Goal: Task Accomplishment & Management: Complete application form

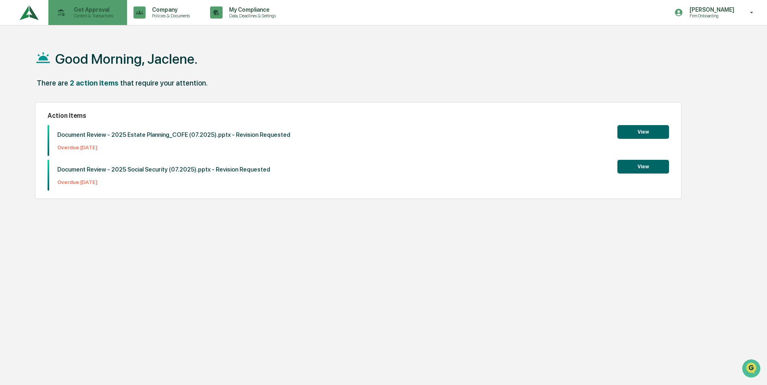
click at [105, 8] on p "Get Approval" at bounding box center [92, 9] width 50 height 6
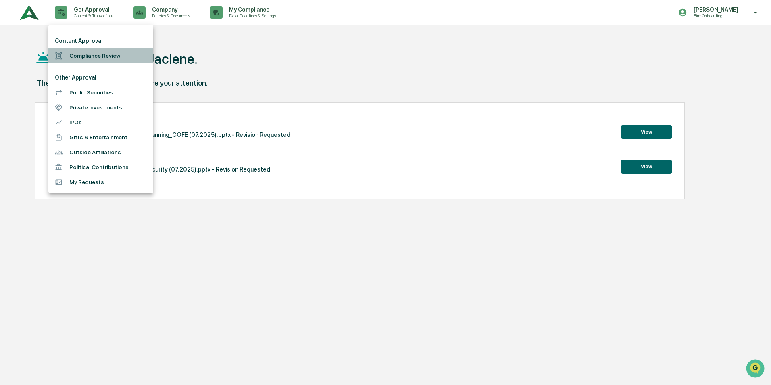
click at [76, 59] on li "Compliance Review" at bounding box center [100, 55] width 105 height 15
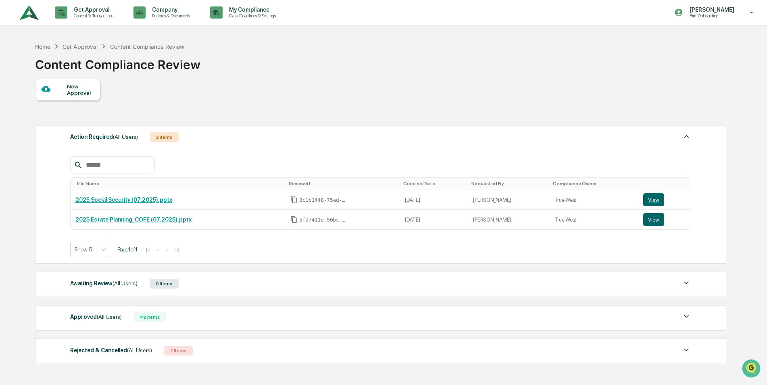
click at [61, 96] on div "New Approval" at bounding box center [67, 90] width 65 height 22
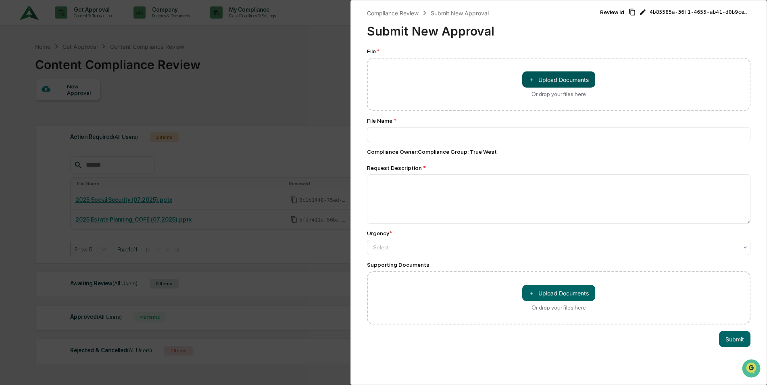
click at [567, 79] on button "＋ Upload Documents" at bounding box center [558, 79] width 73 height 16
type input "**********"
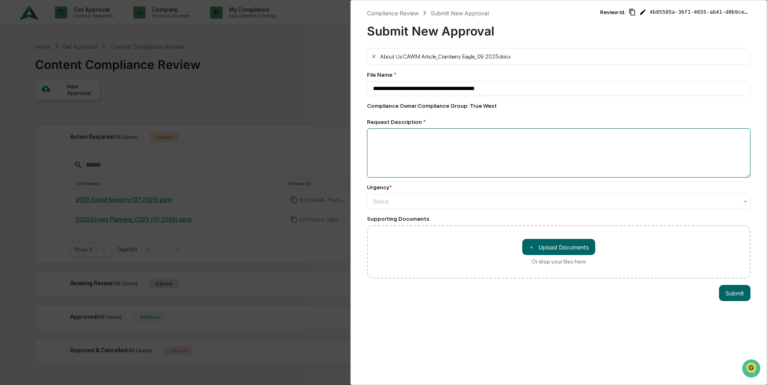
click at [427, 145] on textarea at bounding box center [559, 152] width 384 height 49
type textarea "**********"
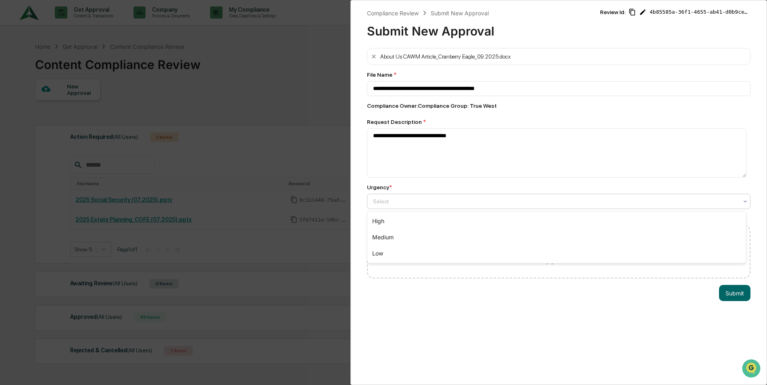
click at [390, 207] on div "Select" at bounding box center [559, 201] width 384 height 15
click at [394, 223] on div "High" at bounding box center [556, 221] width 379 height 16
click at [539, 250] on button "＋ Upload Documents" at bounding box center [558, 247] width 73 height 16
click at [719, 296] on button "Submit" at bounding box center [734, 293] width 31 height 16
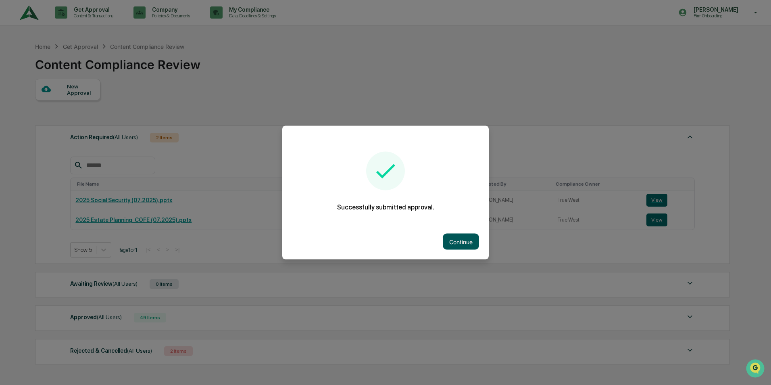
drag, startPoint x: 457, startPoint y: 243, endPoint x: 459, endPoint y: 248, distance: 4.7
click at [459, 248] on button "Continue" at bounding box center [461, 242] width 36 height 16
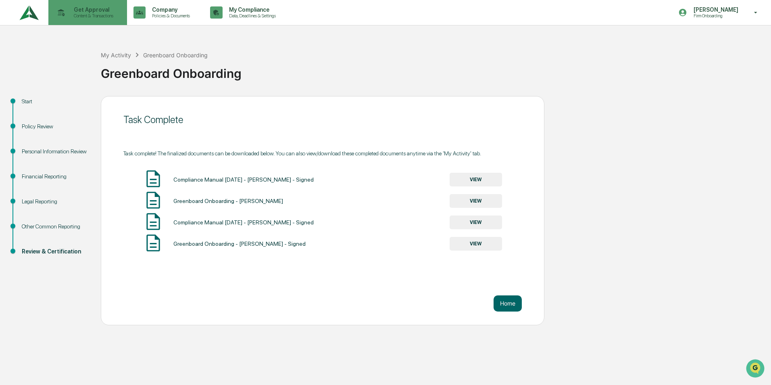
click at [65, 17] on icon at bounding box center [61, 12] width 13 height 13
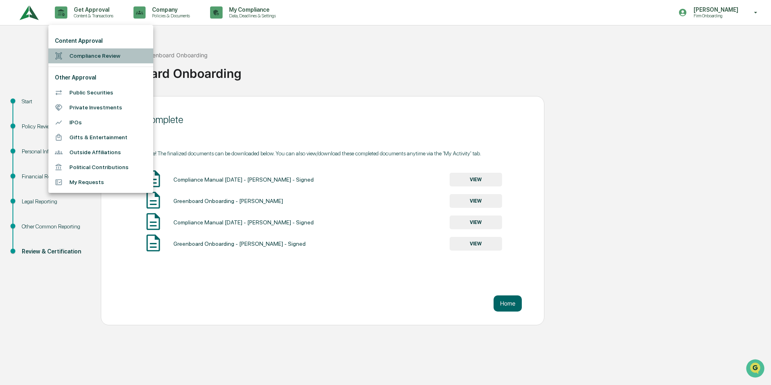
click at [78, 55] on li "Compliance Review" at bounding box center [100, 55] width 105 height 15
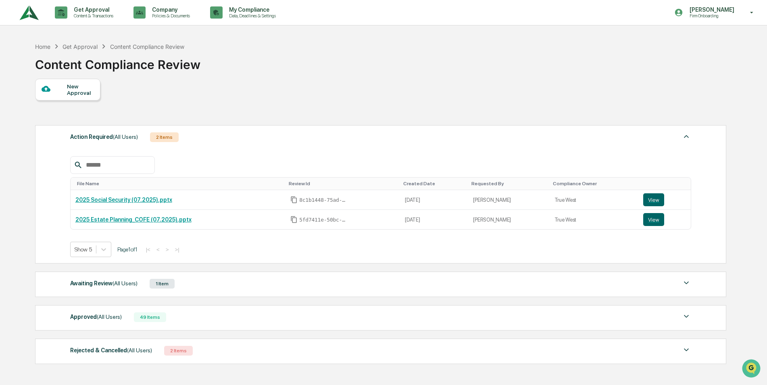
click at [101, 282] on div "Awaiting Review (All Users)" at bounding box center [103, 283] width 67 height 10
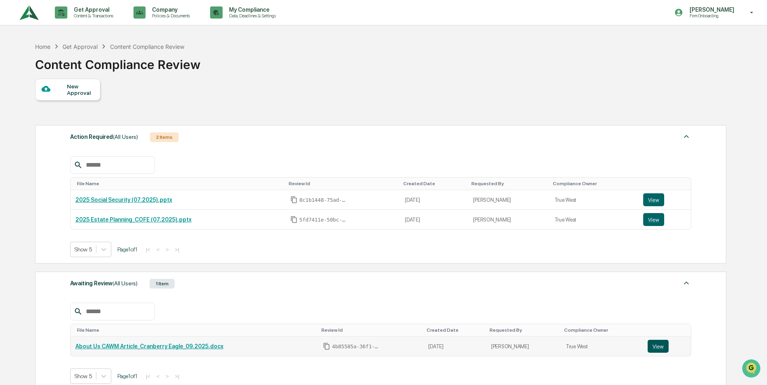
click at [662, 344] on button "View" at bounding box center [658, 346] width 21 height 13
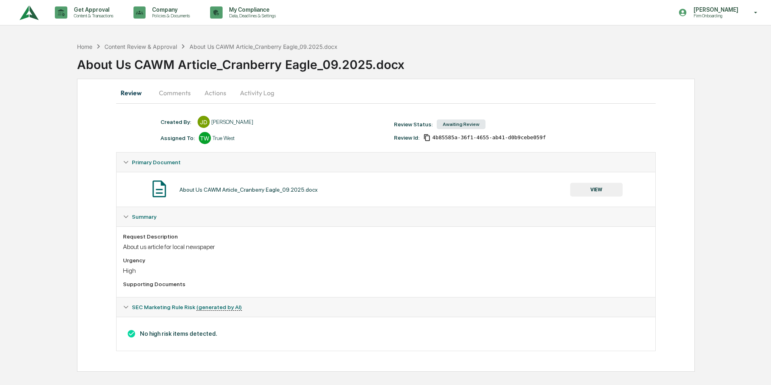
click at [215, 94] on button "Actions" at bounding box center [215, 92] width 36 height 19
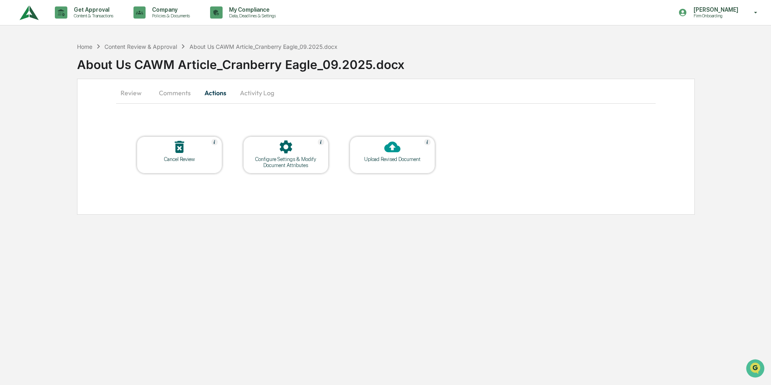
click at [374, 160] on div "Upload Revised Document" at bounding box center [392, 159] width 73 height 6
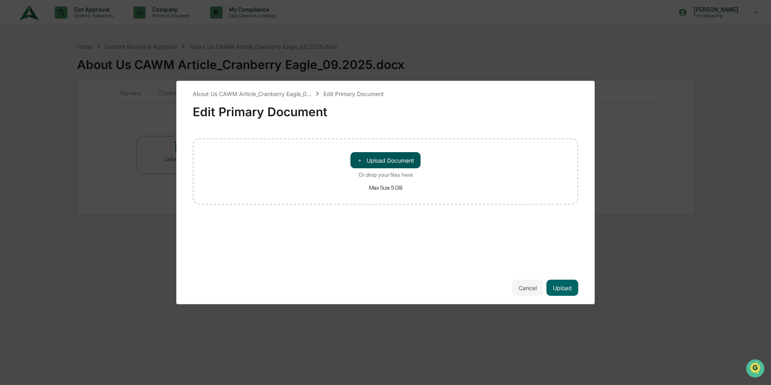
click at [386, 160] on button "＋ Upload Document" at bounding box center [386, 160] width 70 height 16
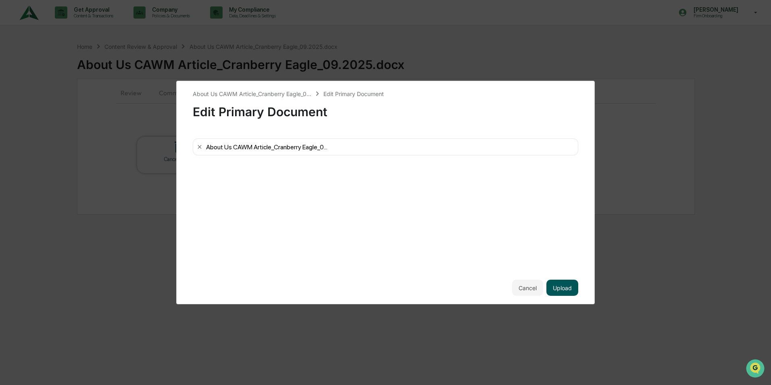
click at [570, 286] on button "Upload" at bounding box center [563, 288] width 32 height 16
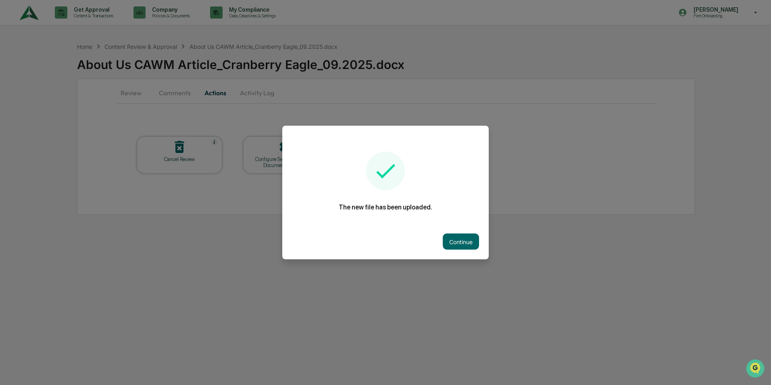
drag, startPoint x: 474, startPoint y: 242, endPoint x: 469, endPoint y: 235, distance: 8.4
click at [472, 240] on button "Continue" at bounding box center [461, 242] width 36 height 16
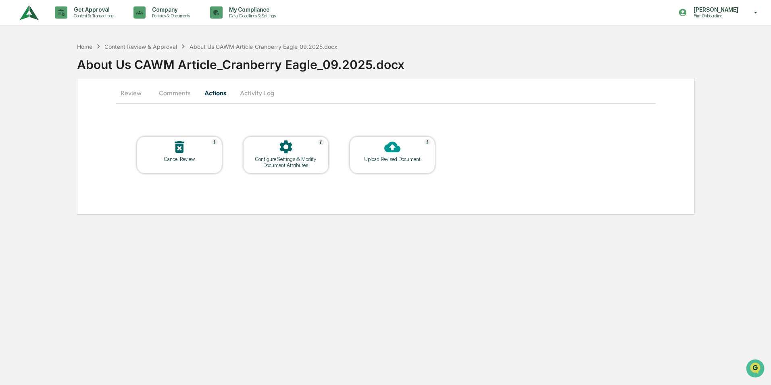
click at [282, 156] on div at bounding box center [286, 147] width 81 height 17
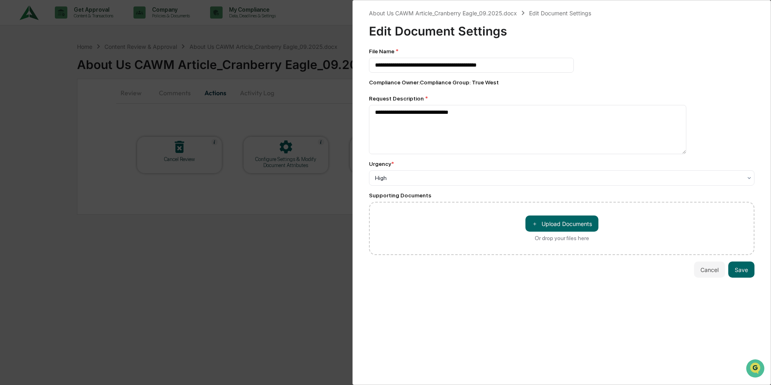
click at [166, 161] on div "**********" at bounding box center [385, 192] width 771 height 385
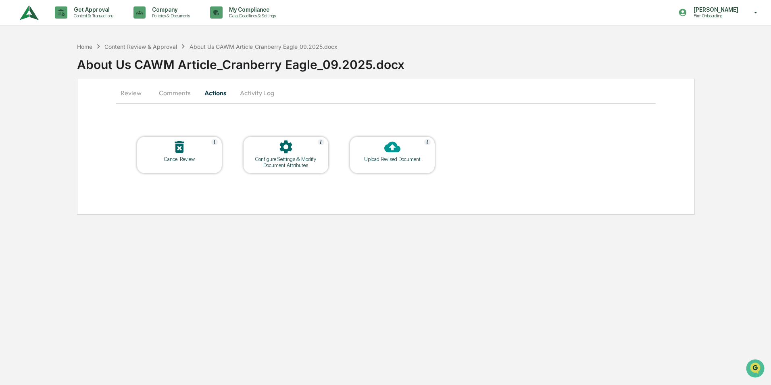
click at [257, 97] on button "Activity Log" at bounding box center [257, 92] width 47 height 19
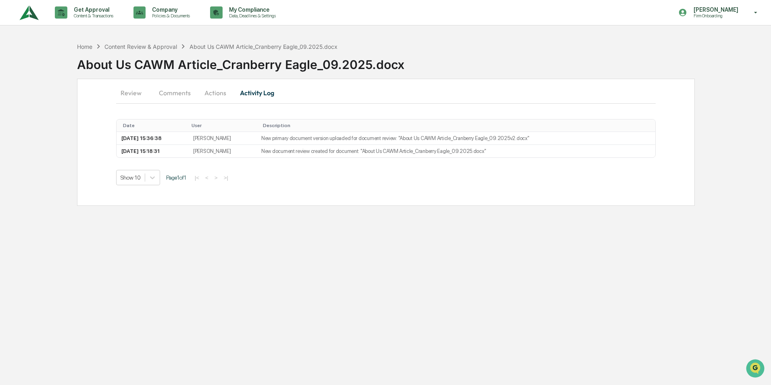
drag, startPoint x: 175, startPoint y: 92, endPoint x: 173, endPoint y: 96, distance: 4.6
click at [175, 92] on button "Comments" at bounding box center [174, 92] width 45 height 19
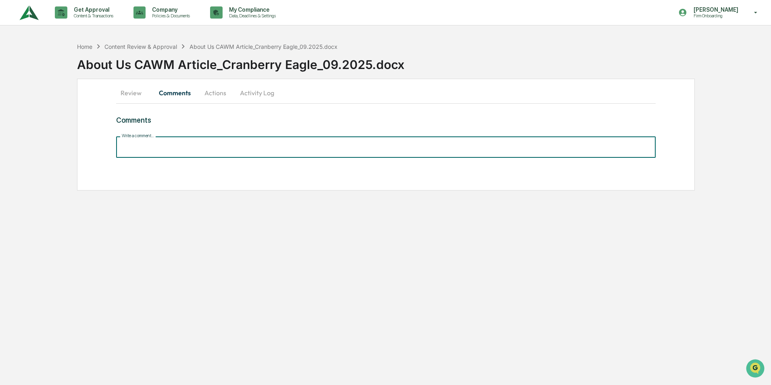
drag, startPoint x: 153, startPoint y: 142, endPoint x: 182, endPoint y: 129, distance: 31.4
click at [156, 144] on input "Write a comment..." at bounding box center [386, 146] width 540 height 21
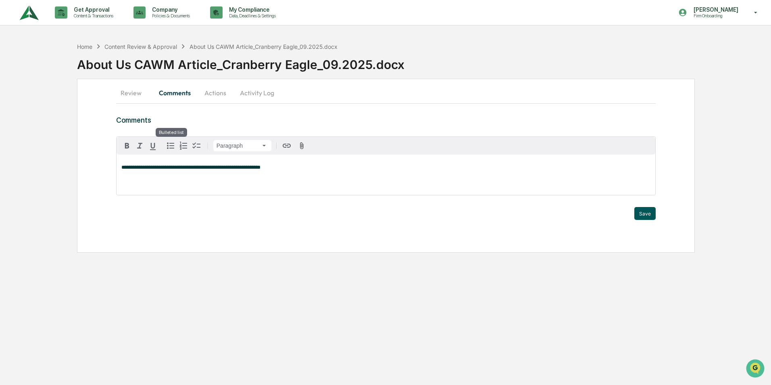
click at [642, 218] on button "Save" at bounding box center [644, 213] width 21 height 13
